Goal: Task Accomplishment & Management: Complete application form

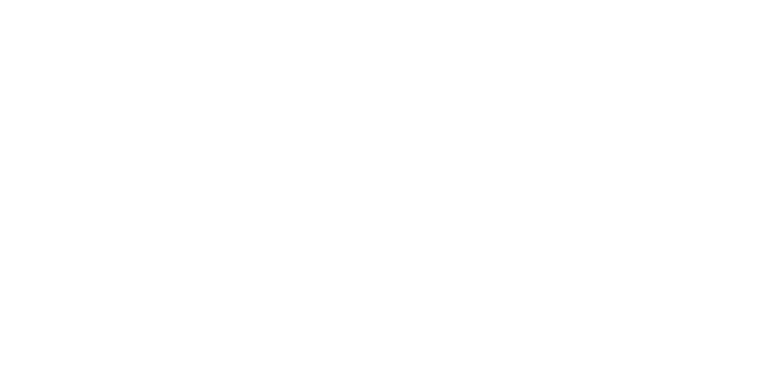
select select "0"
select select "2"
select select "0.1"
select select "4"
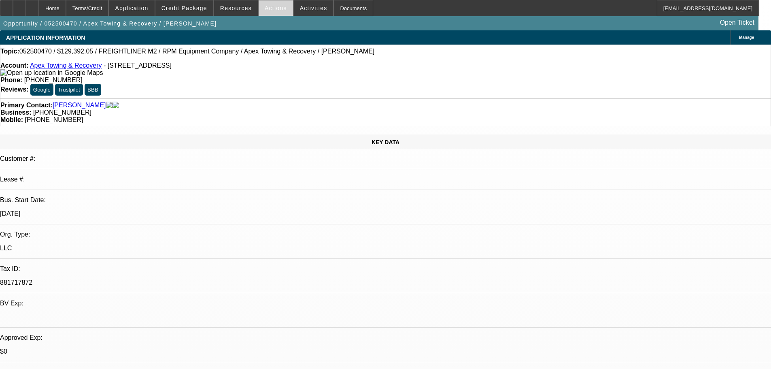
select select "0"
select select "6"
select select "0"
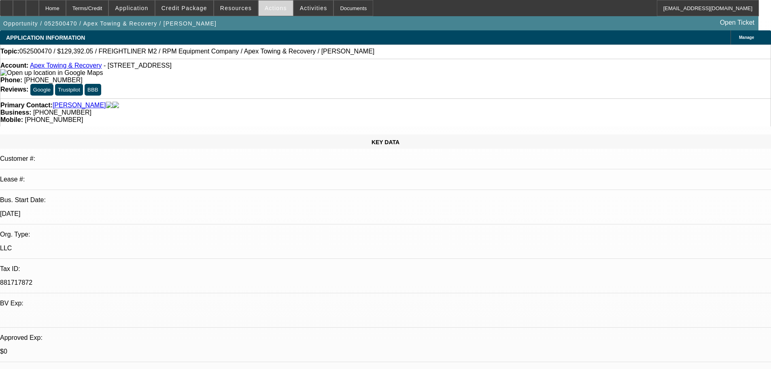
select select "0"
select select "6"
select select "0"
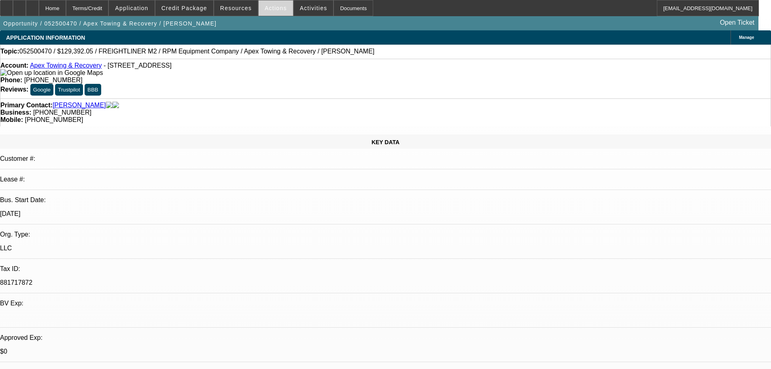
select select "0"
select select "6"
select select "0"
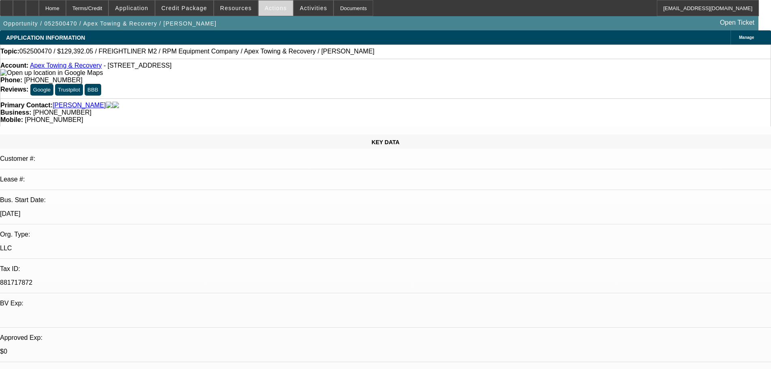
select select "6"
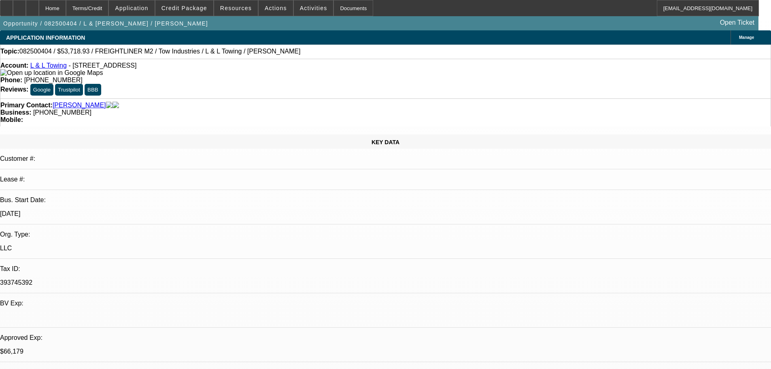
select select "0"
select select "2"
select select "0.1"
select select "4"
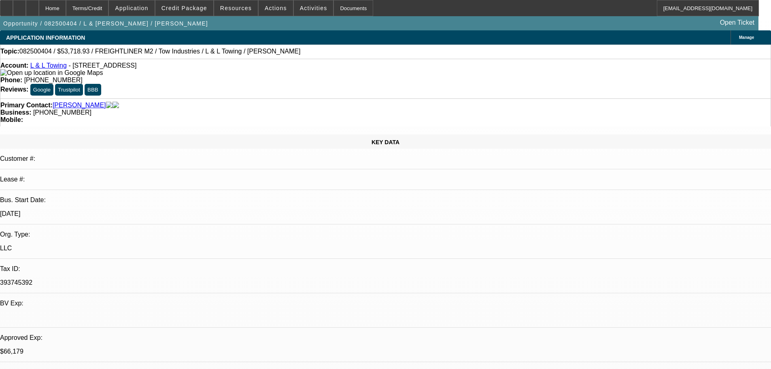
select select "0"
select select "2"
select select "0.1"
select select "4"
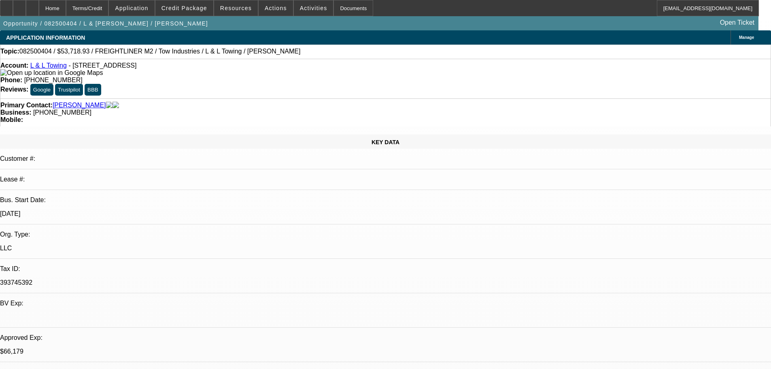
select select "0"
select select "2"
select select "0.1"
select select "4"
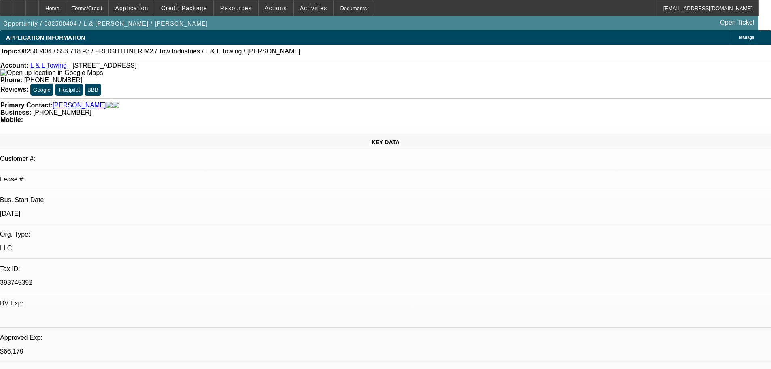
select select "0"
select select "2"
select select "0.1"
select select "4"
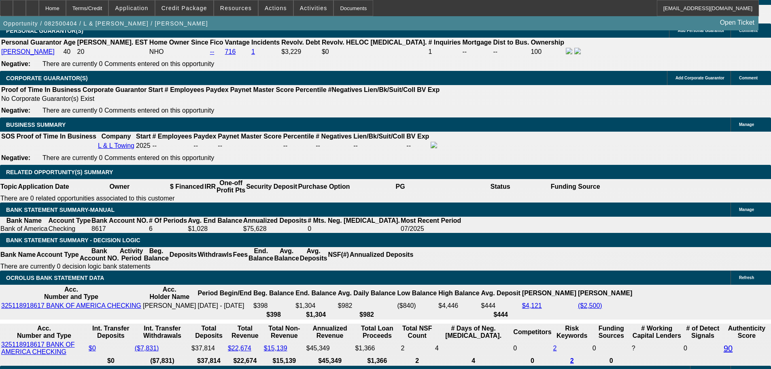
scroll to position [1214, 0]
